Goal: Information Seeking & Learning: Learn about a topic

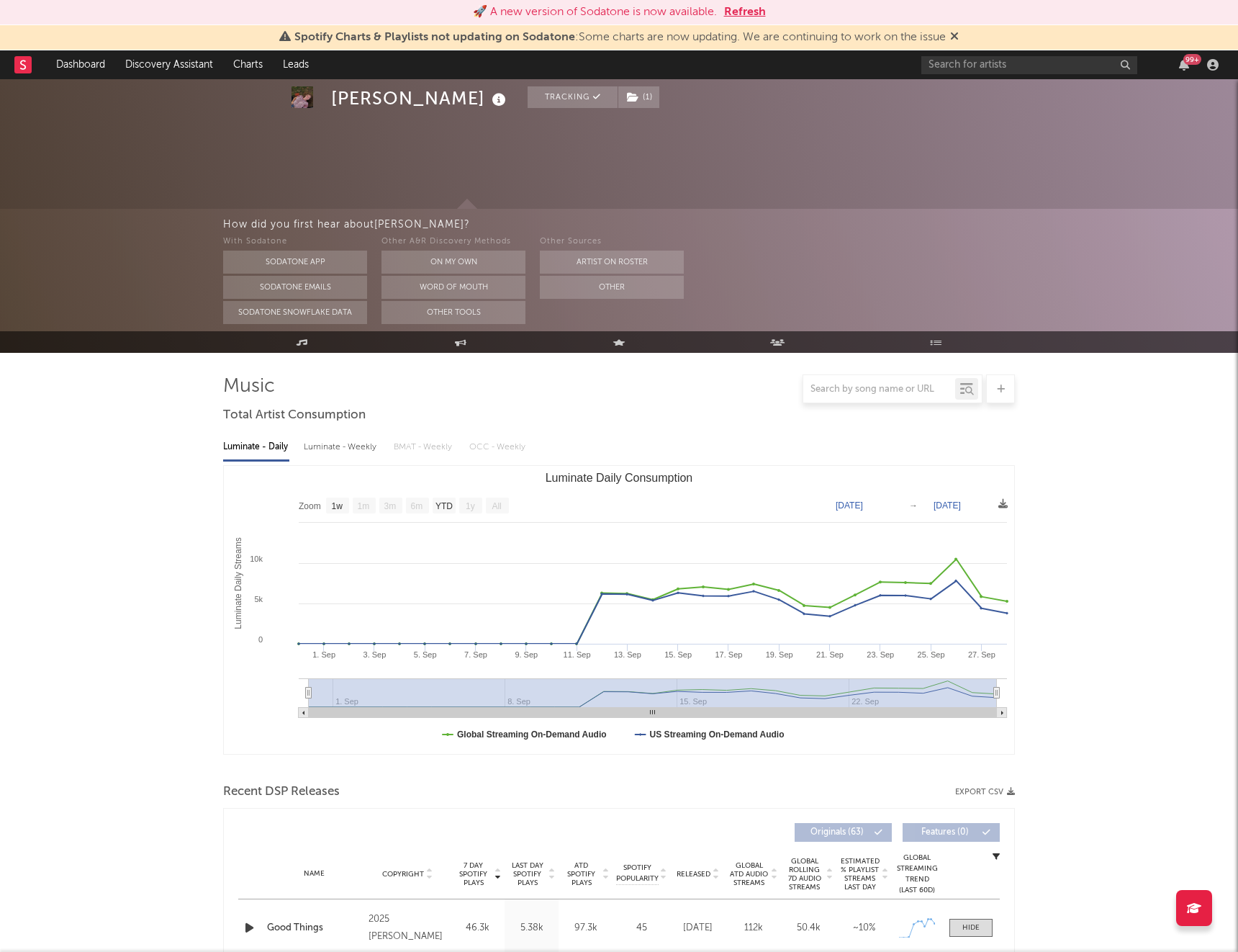
select select "1w"
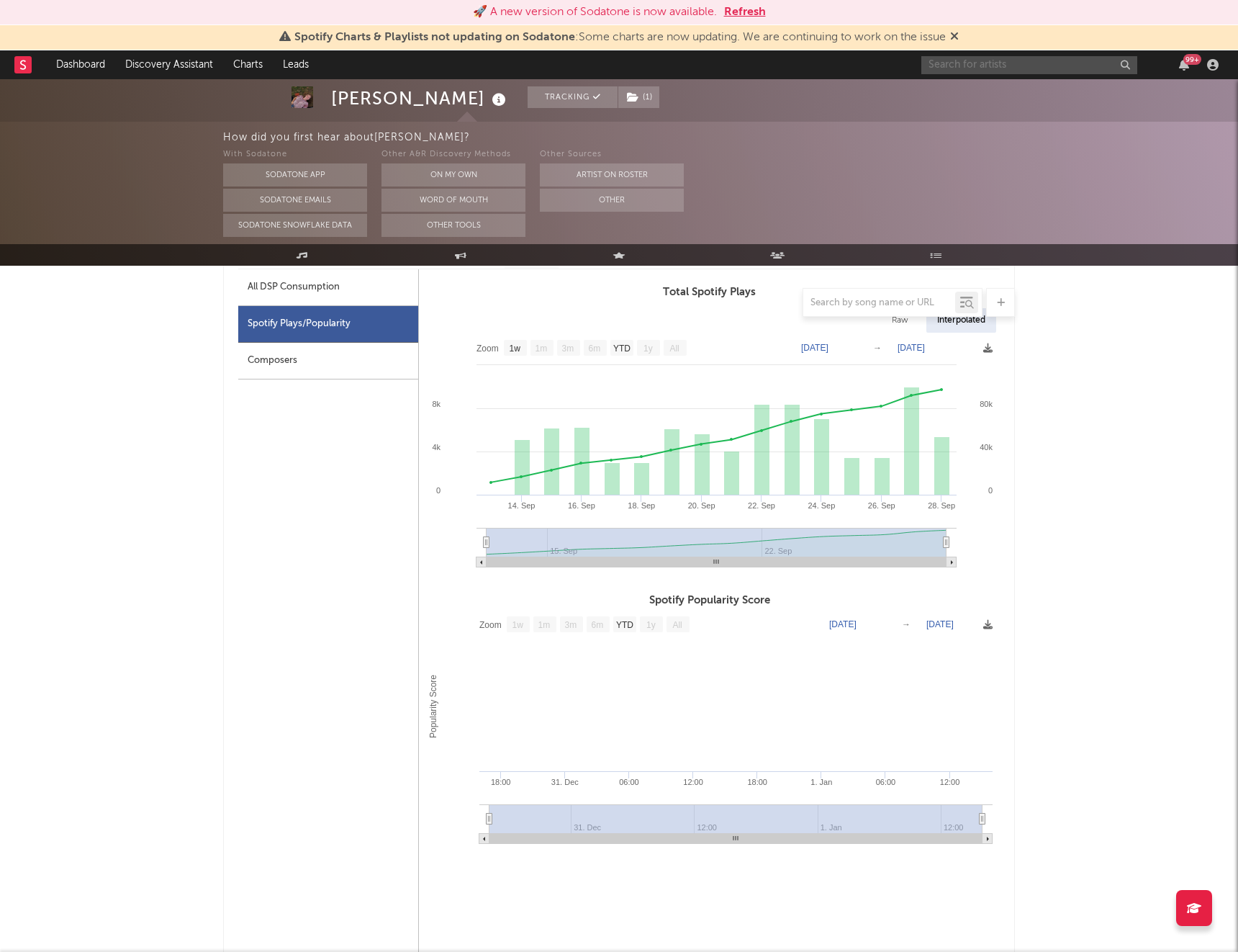
click at [986, 67] on input "text" at bounding box center [1029, 65] width 216 height 18
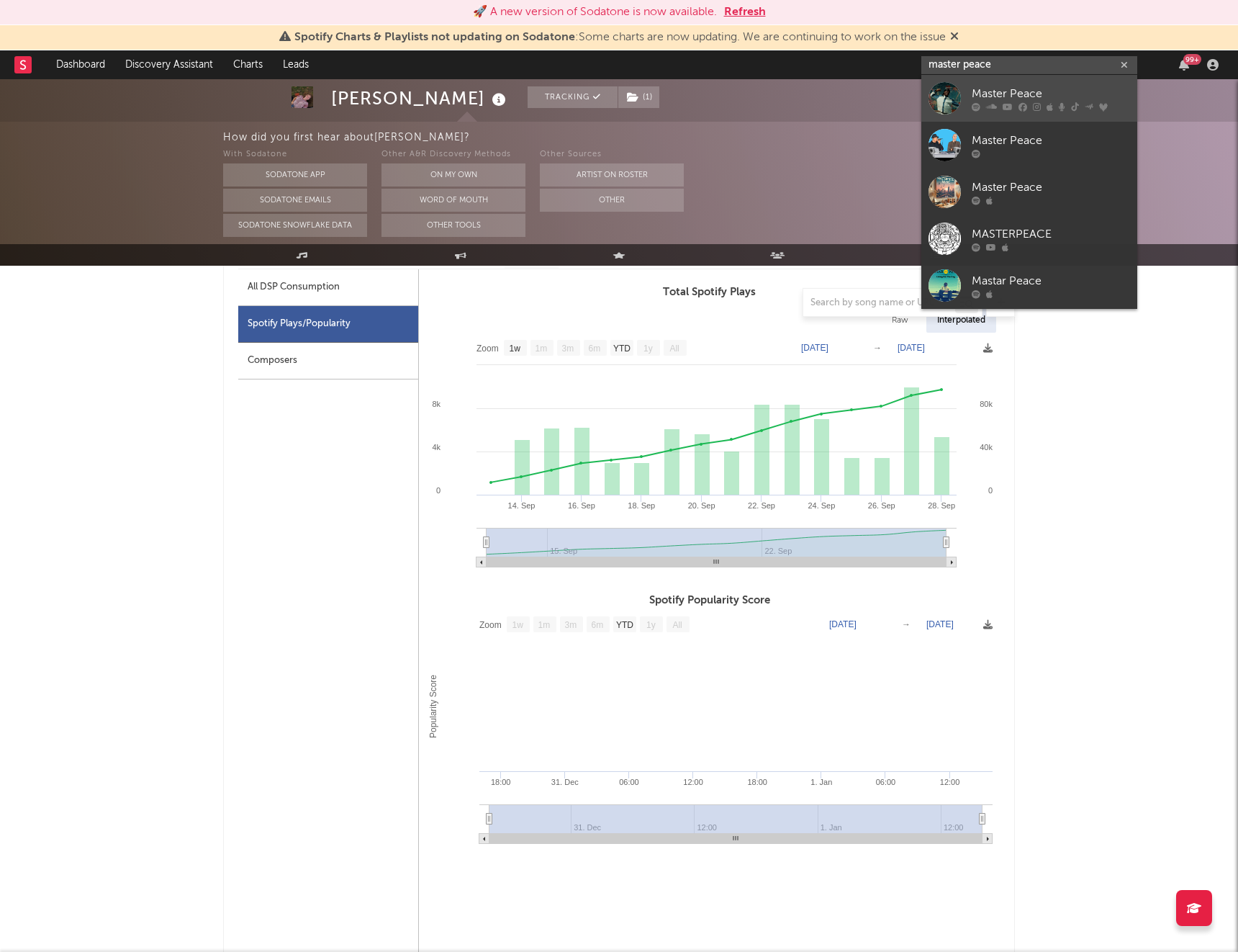
type input "master peace"
click at [1001, 87] on div "Master Peace" at bounding box center [1050, 93] width 158 height 17
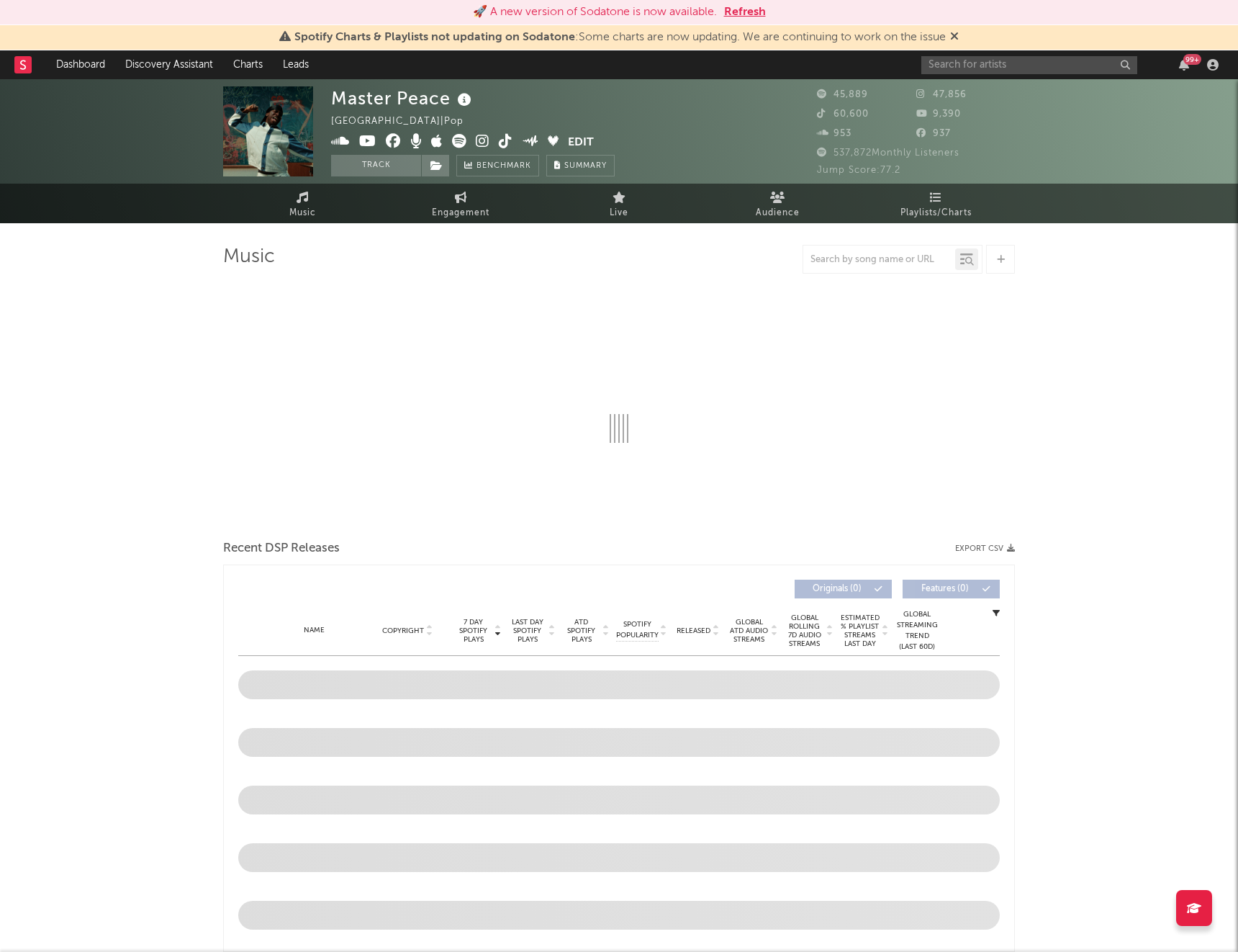
select select "6m"
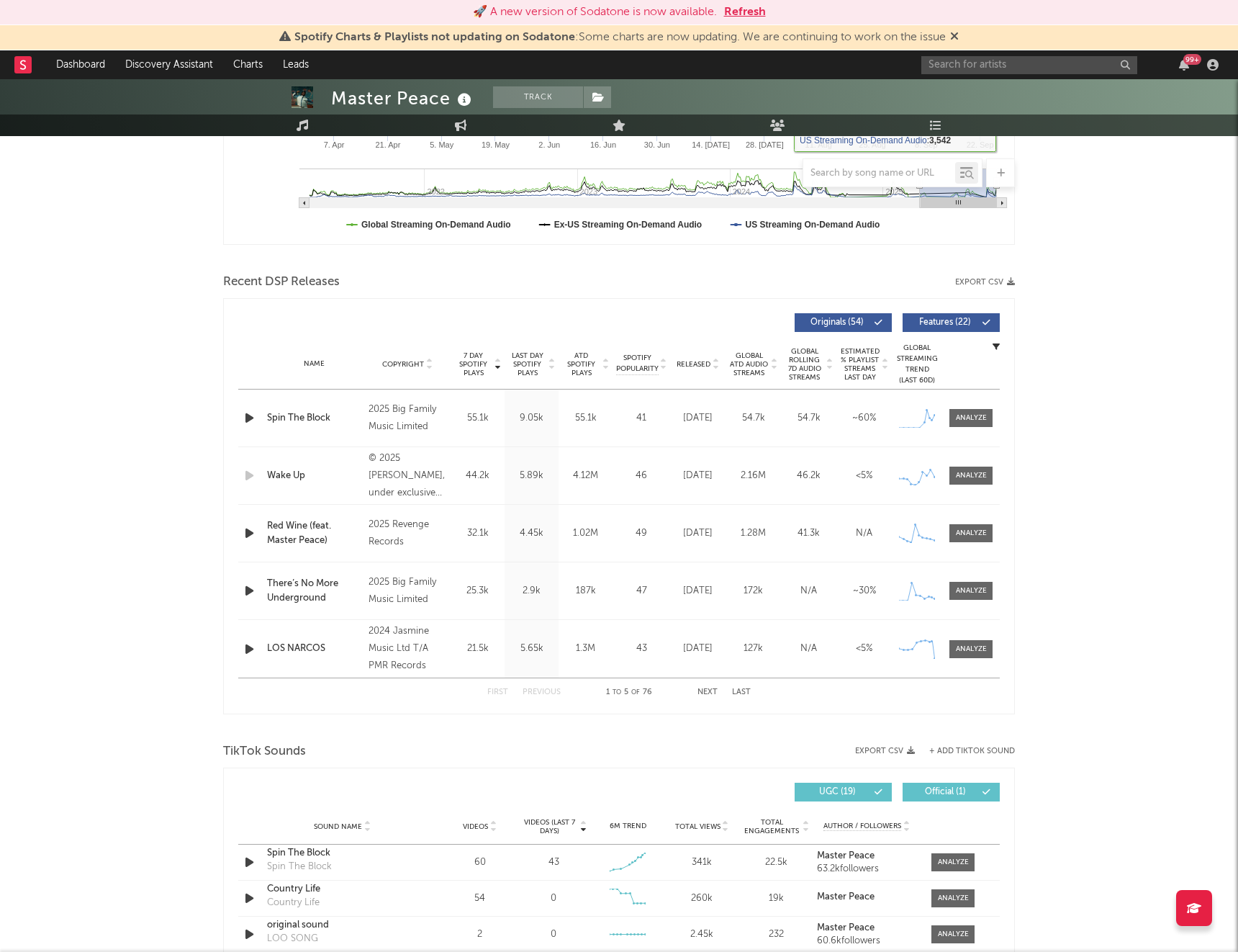
scroll to position [406, 0]
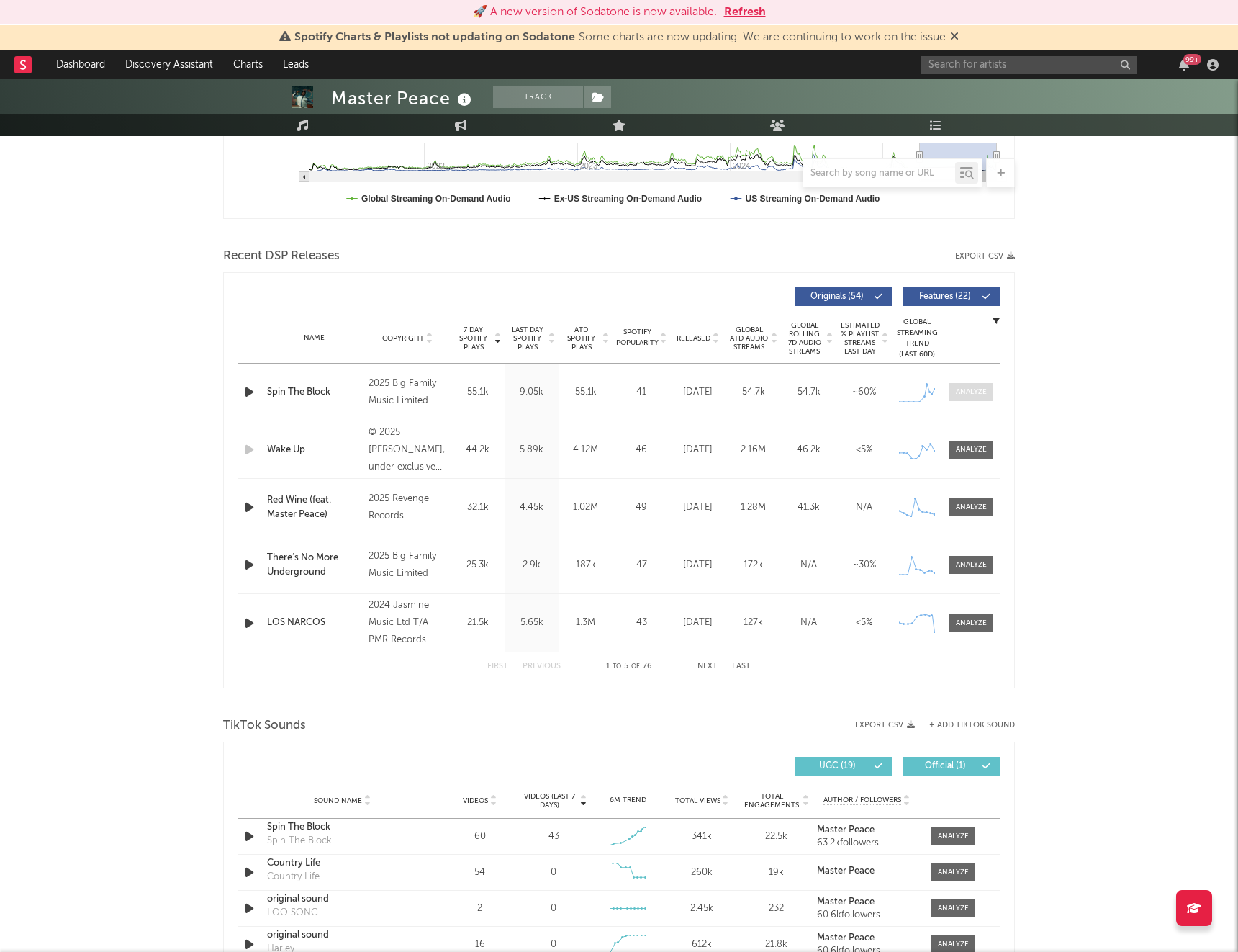
click at [967, 391] on div at bounding box center [971, 392] width 31 height 11
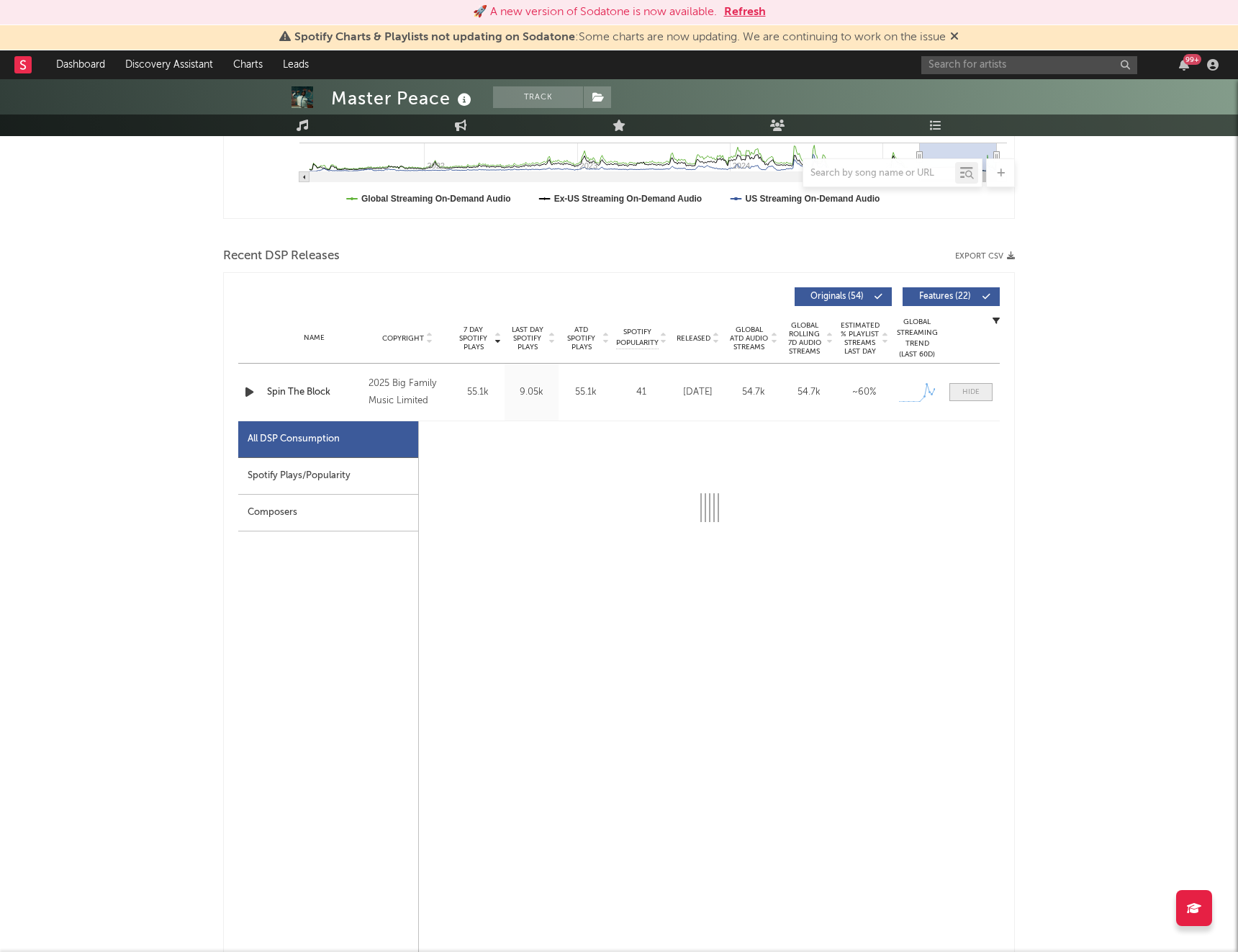
select select "1w"
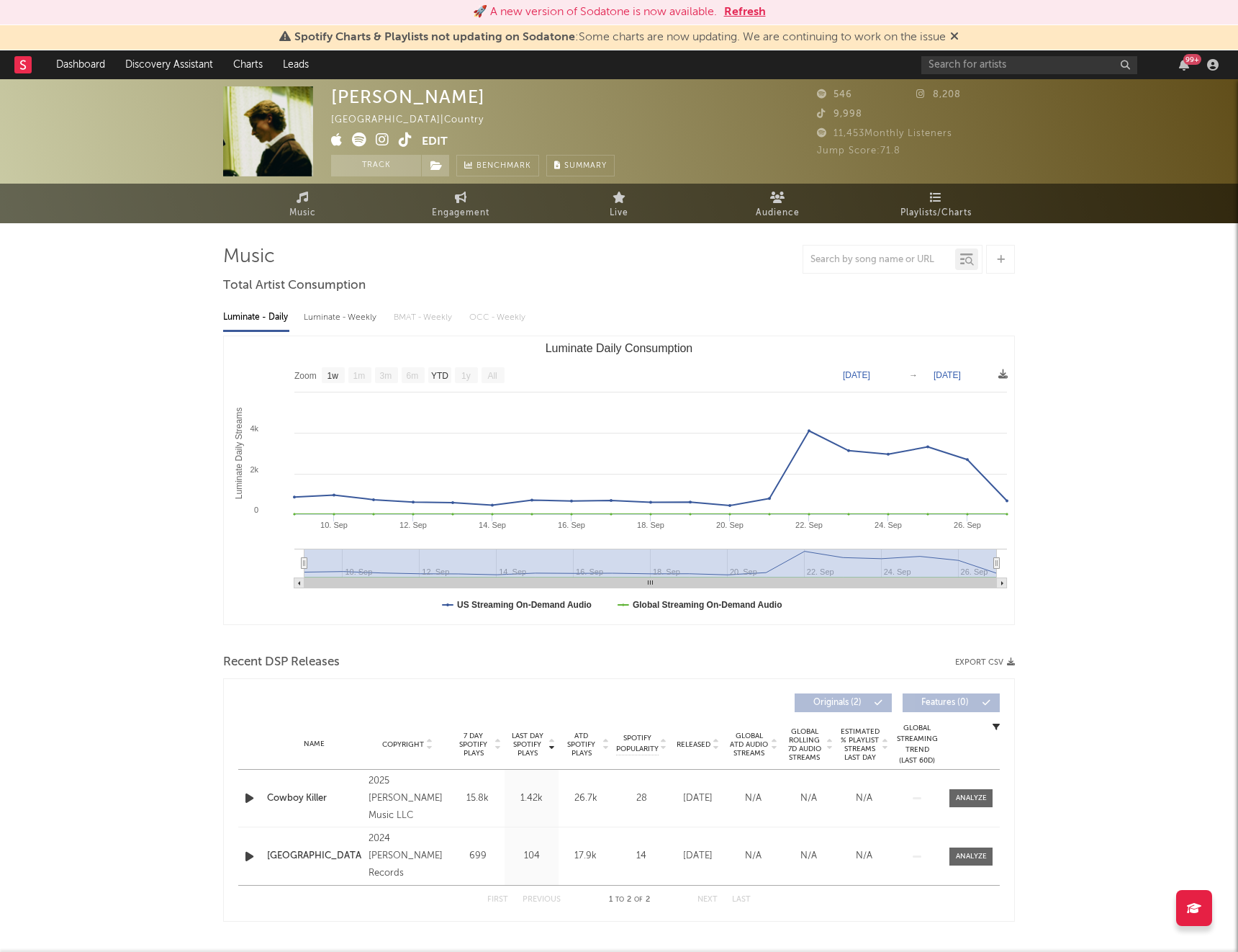
select select "1w"
click at [759, 14] on button "Refresh" at bounding box center [744, 12] width 41 height 17
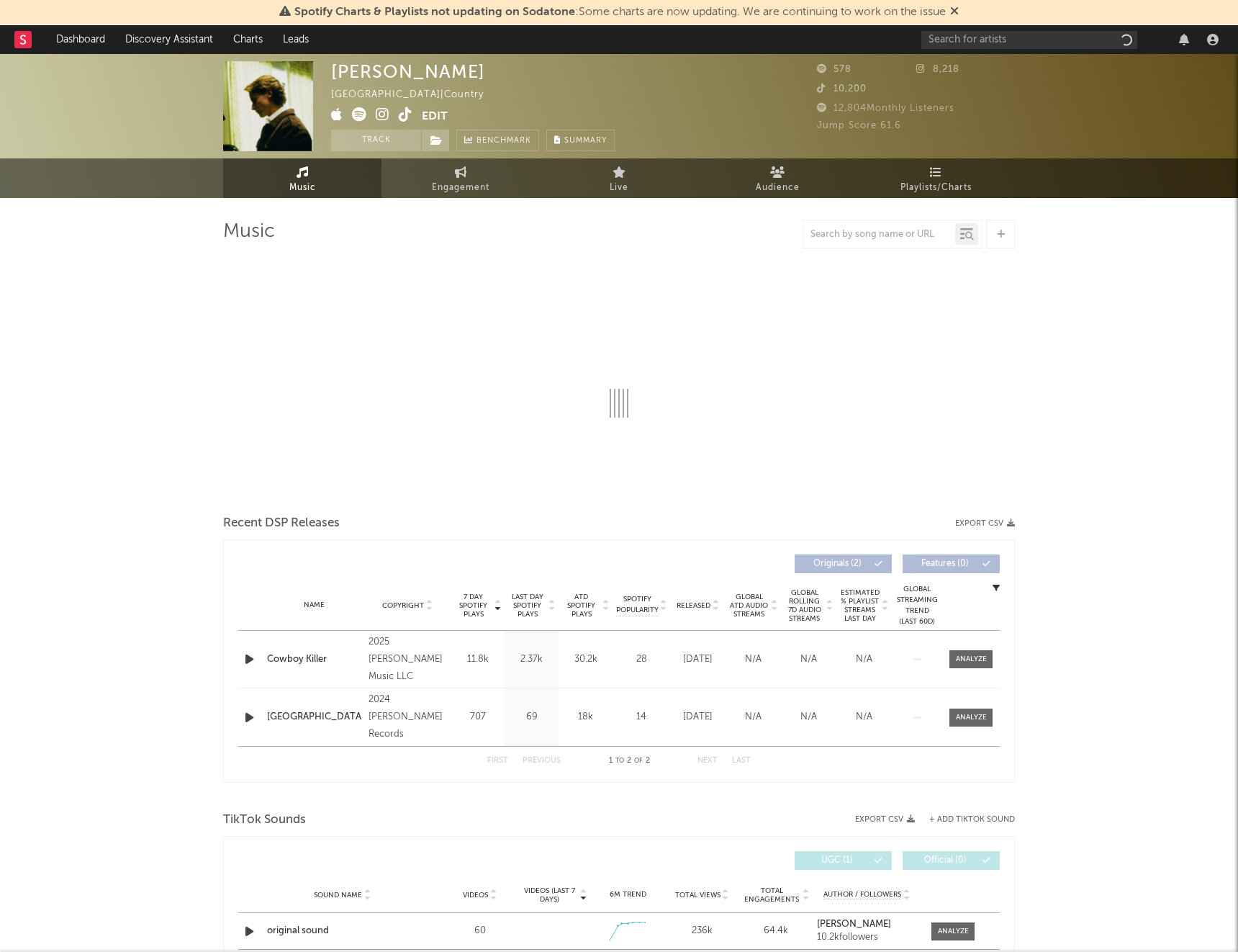
select select "1w"
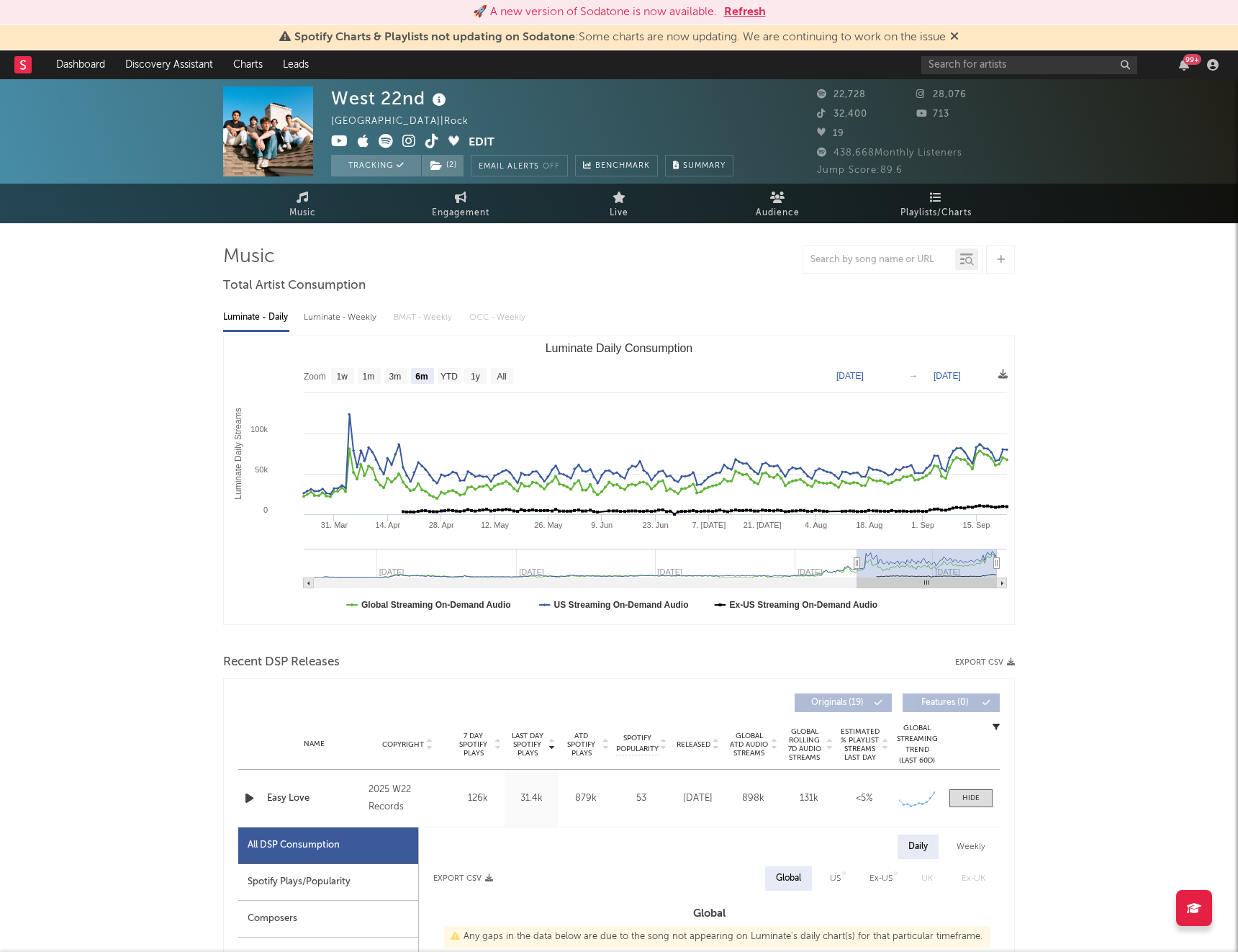
select select "6m"
select select "1w"
click at [758, 14] on button "Refresh" at bounding box center [744, 12] width 41 height 17
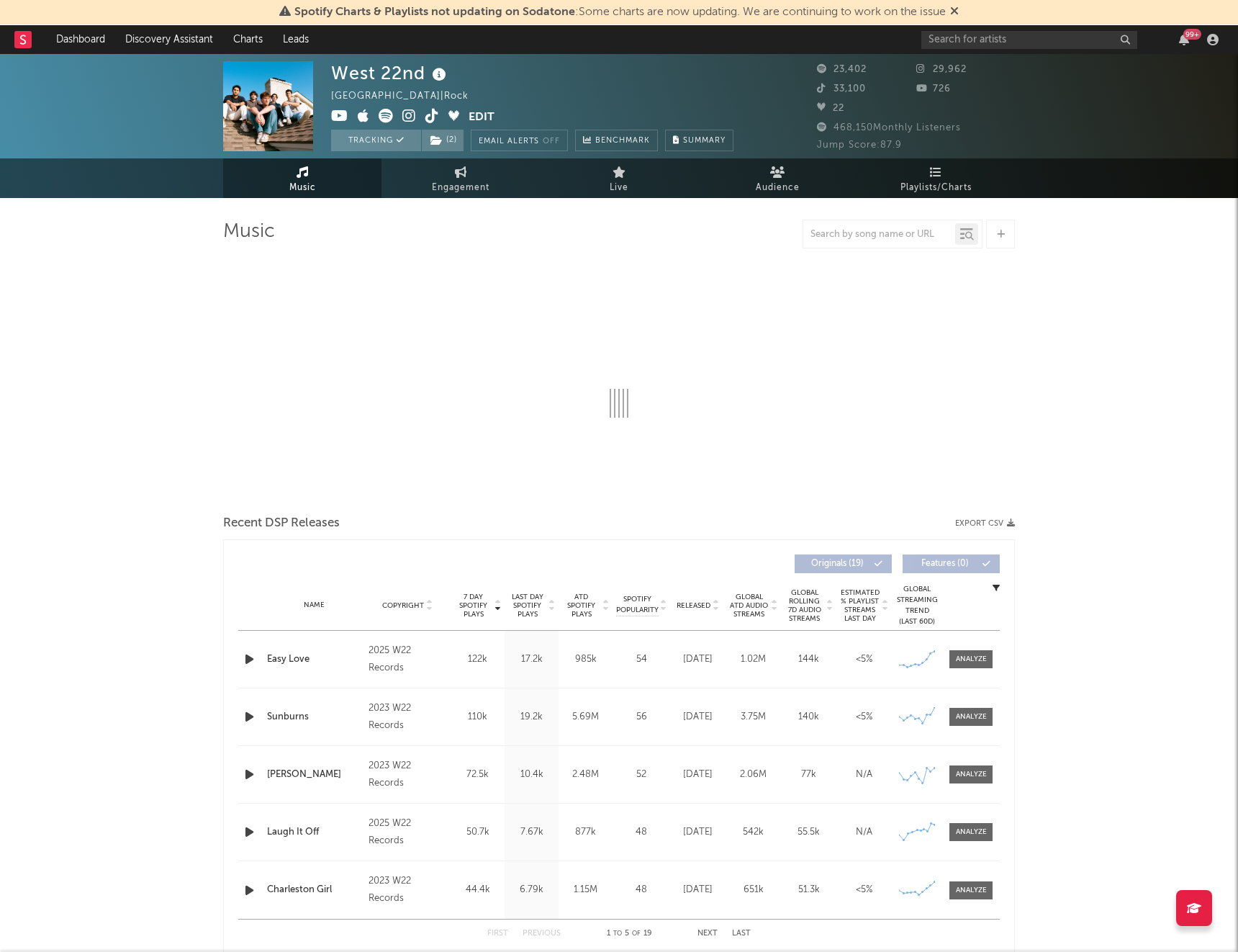
select select "6m"
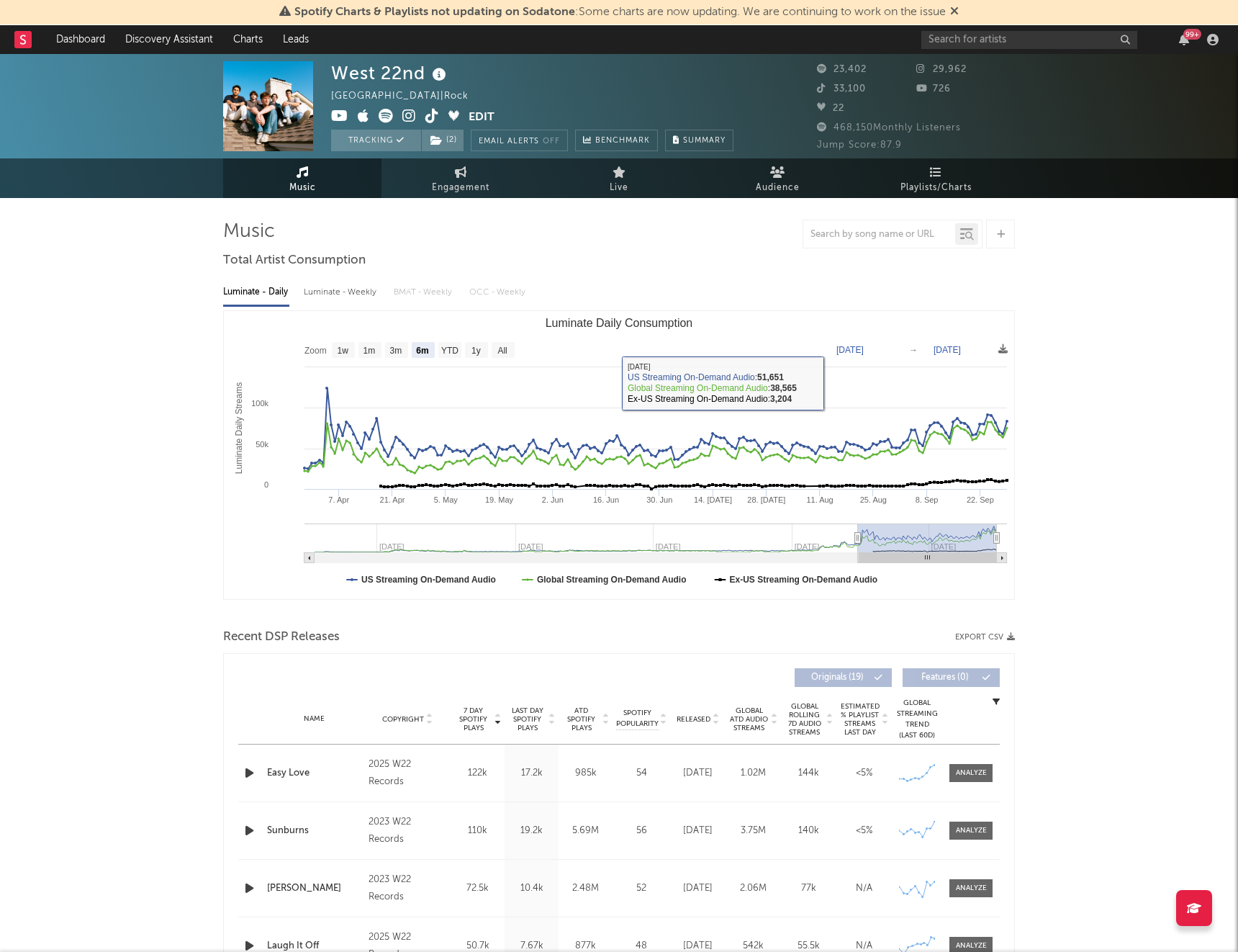
click at [331, 285] on div "Luminate - Weekly" at bounding box center [341, 292] width 75 height 25
select select "6m"
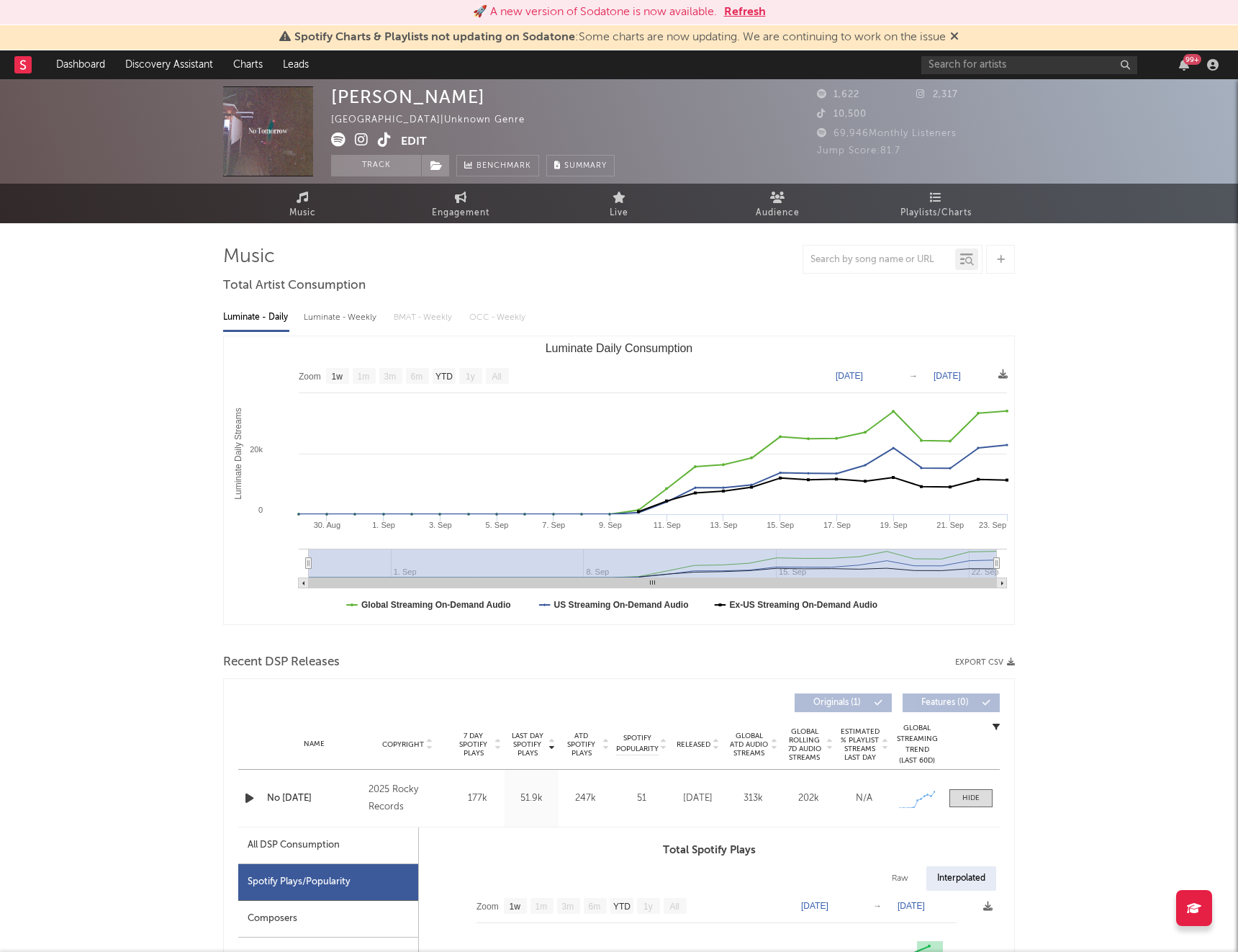
select select "1w"
drag, startPoint x: 0, startPoint y: 0, endPoint x: 729, endPoint y: 12, distance: 729.1
click at [729, 12] on button "Refresh" at bounding box center [744, 12] width 41 height 17
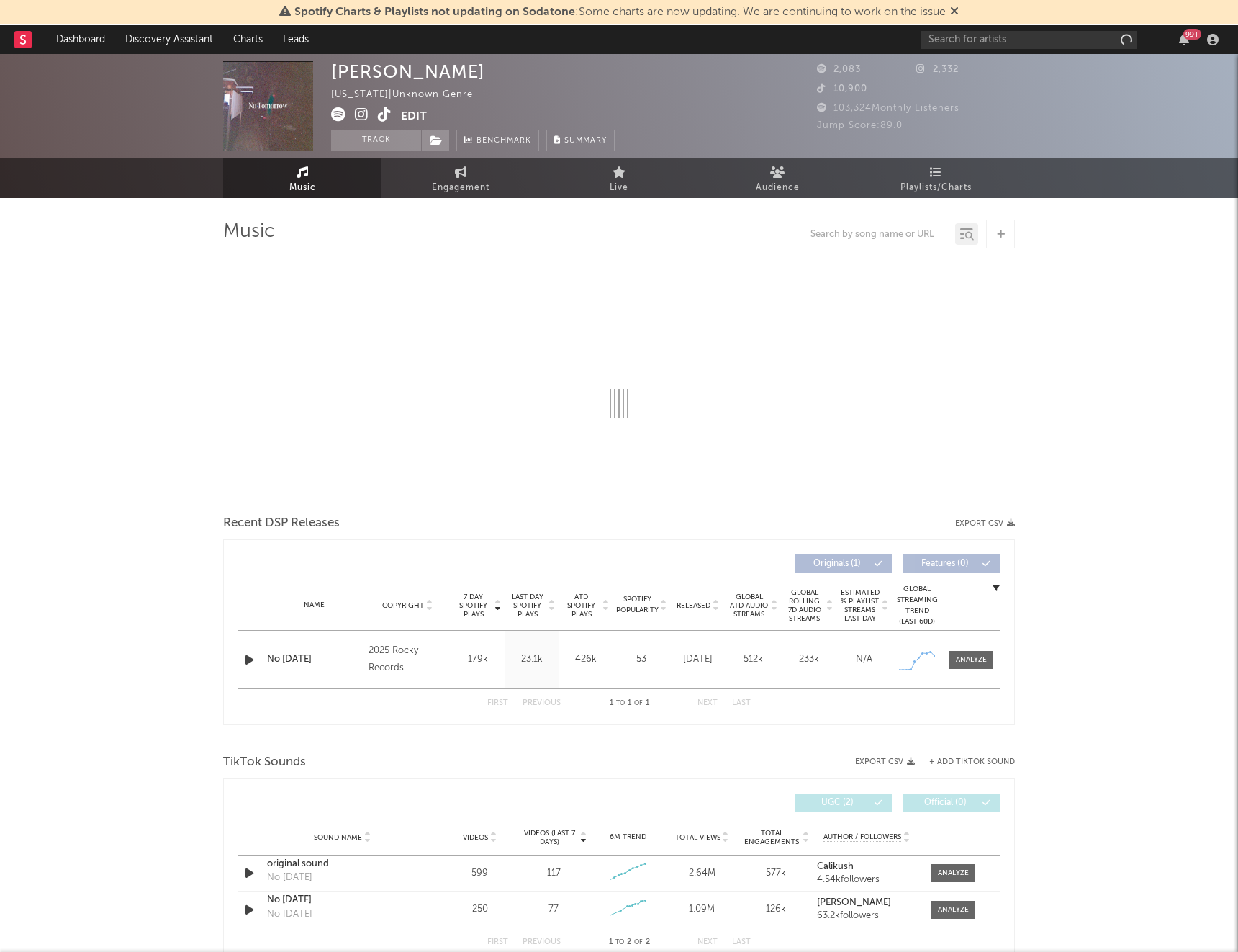
select select "1w"
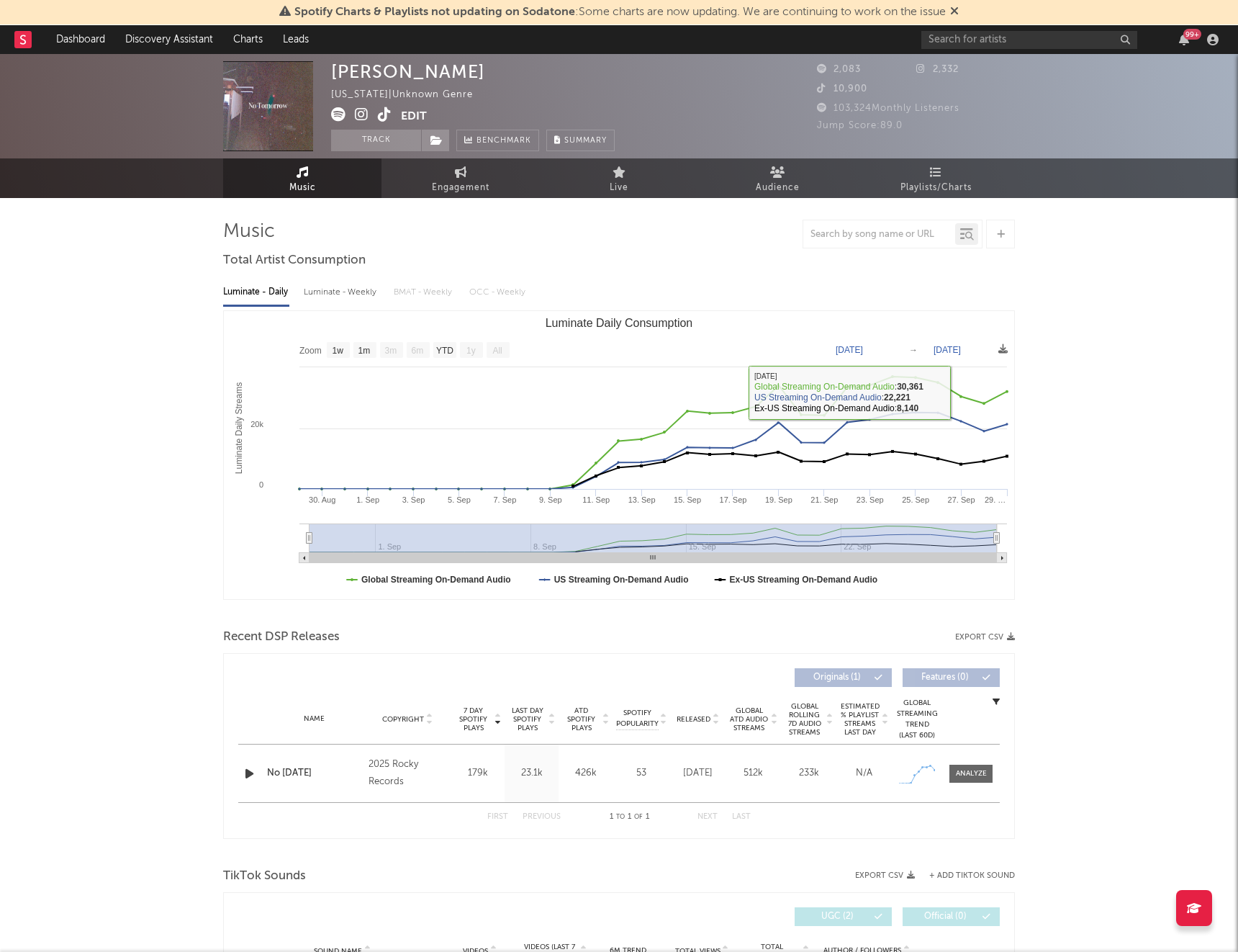
click at [378, 301] on div "Luminate - Weekly" at bounding box center [341, 292] width 75 height 25
select select "1w"
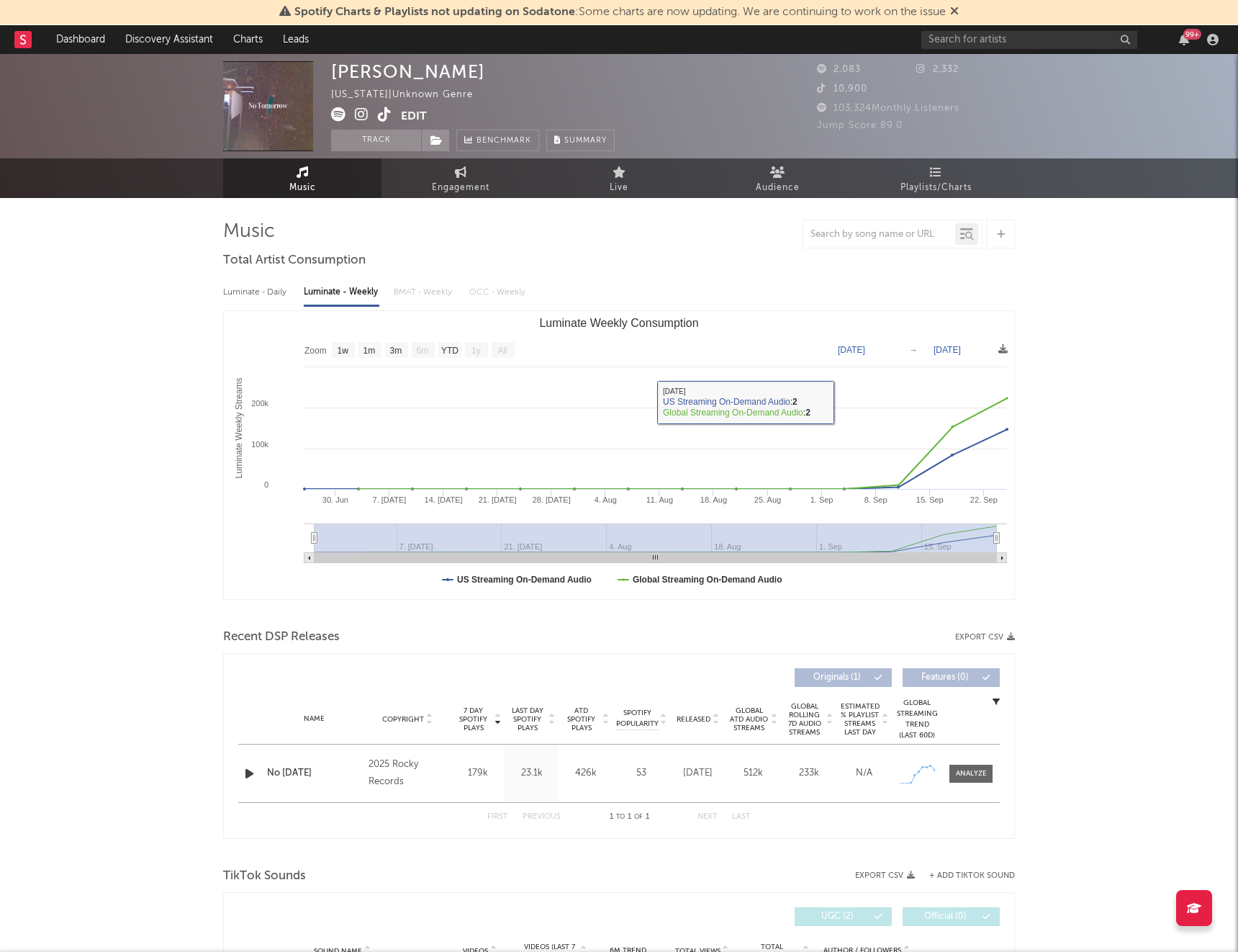
click at [254, 292] on div "Luminate - Daily" at bounding box center [256, 292] width 66 height 25
select select "1w"
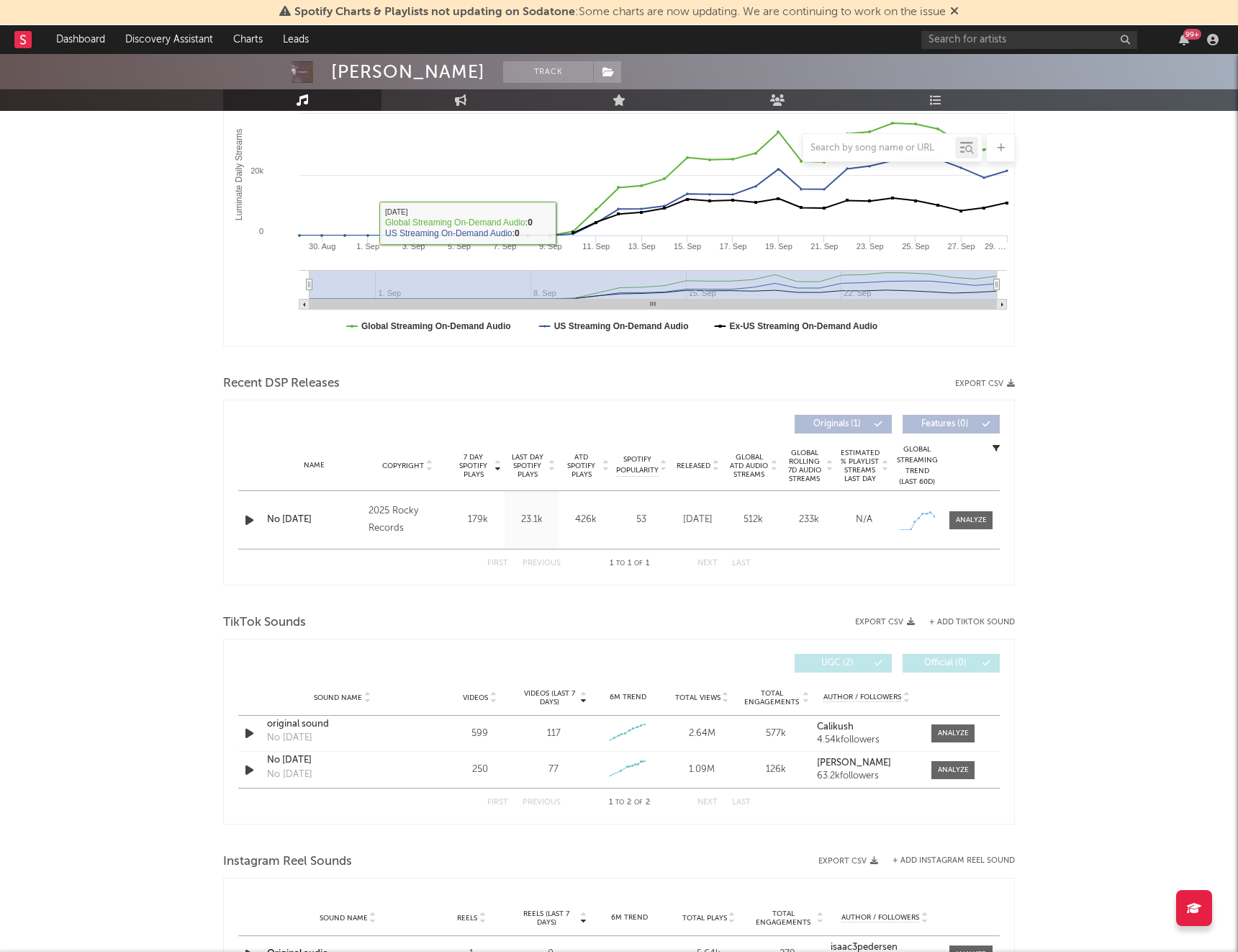
scroll to position [261, 0]
